Goal: Task Accomplishment & Management: Use online tool/utility

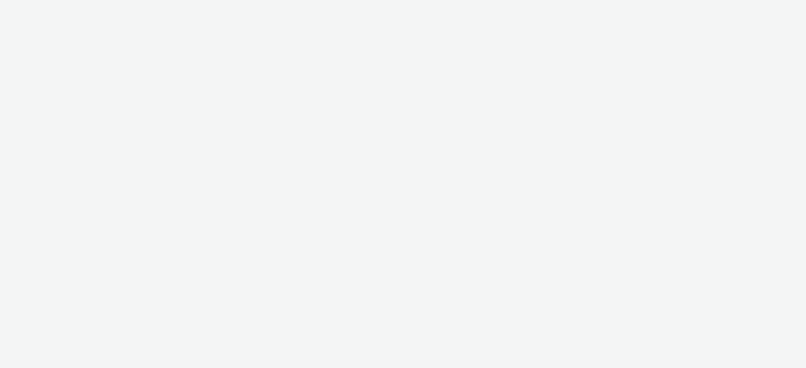
select select "38ed0f18-cbca-4106-be45-330e11e5f0af"
select select "f42c2087-8482-4af0-9099-e05519206007"
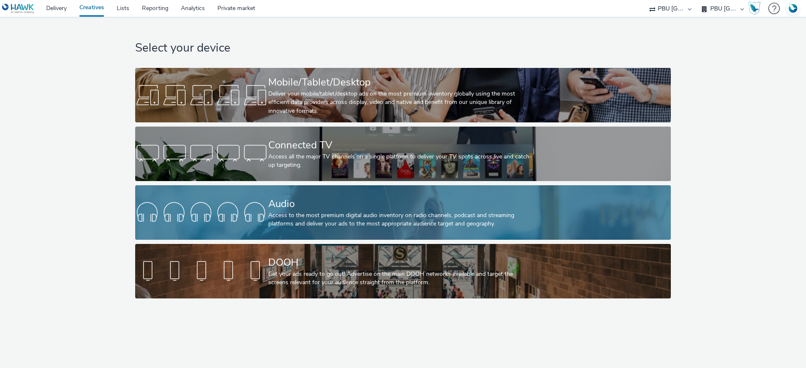
click at [345, 194] on div "Audio Access to the most premium digital audio inventory on radio channels, pod…" at bounding box center [401, 212] width 266 height 55
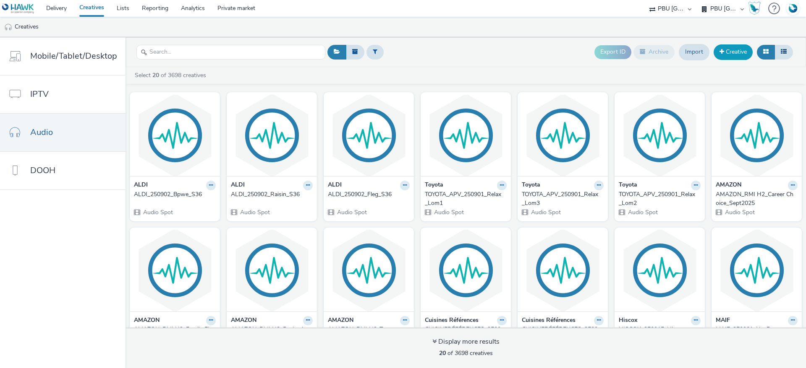
click at [735, 51] on link "Creative" at bounding box center [732, 51] width 39 height 15
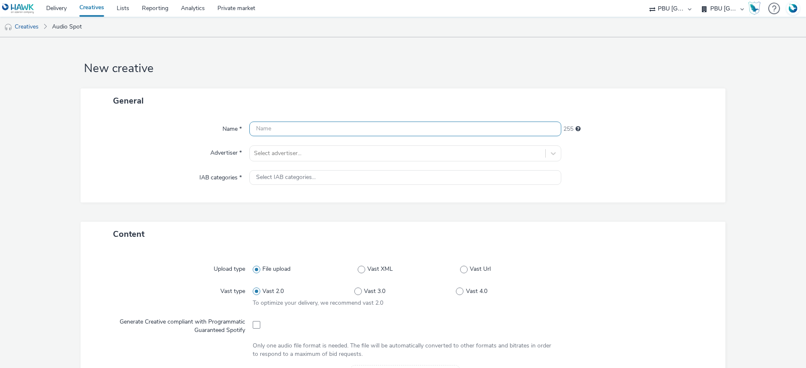
click at [319, 131] on input "text" at bounding box center [405, 129] width 312 height 15
type input "AMAZON XCM_Prime Mid Burst 2 Flight 1_TOY_092025"
click at [307, 150] on div at bounding box center [397, 154] width 287 height 10
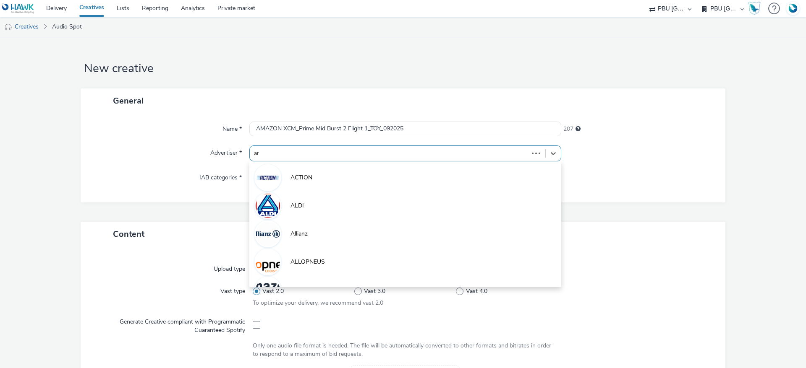
type input "ama"
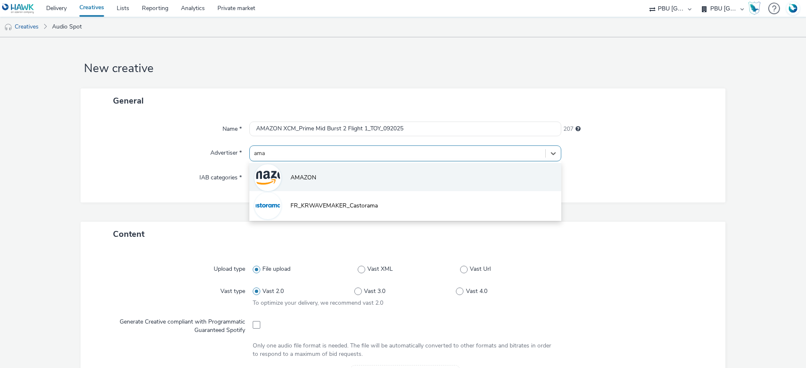
click at [314, 179] on li "AMAZON" at bounding box center [405, 177] width 312 height 28
type input "[URL][DOMAIN_NAME]"
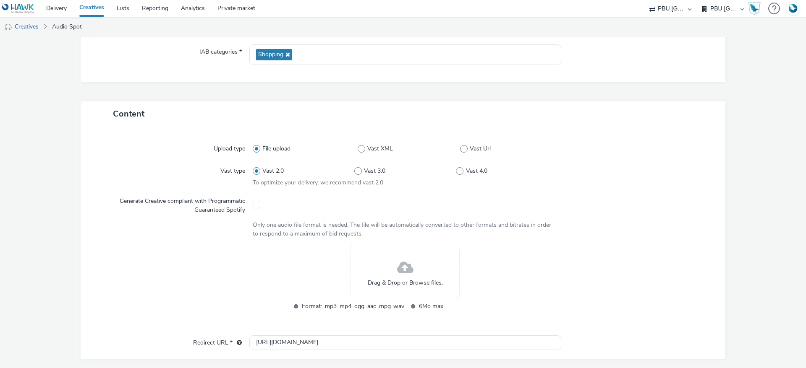
scroll to position [189, 0]
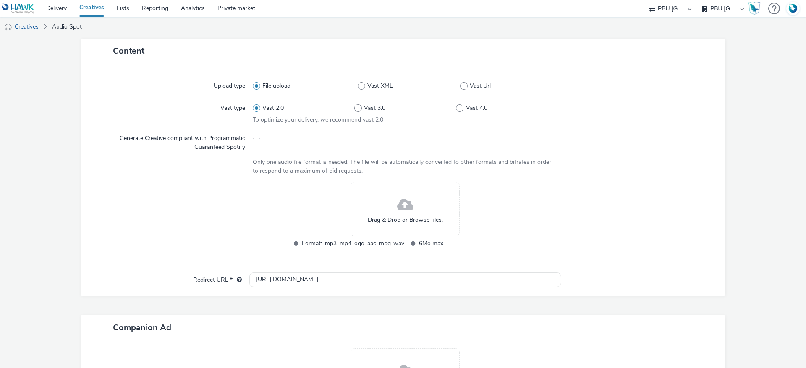
click at [406, 203] on span at bounding box center [405, 205] width 16 height 22
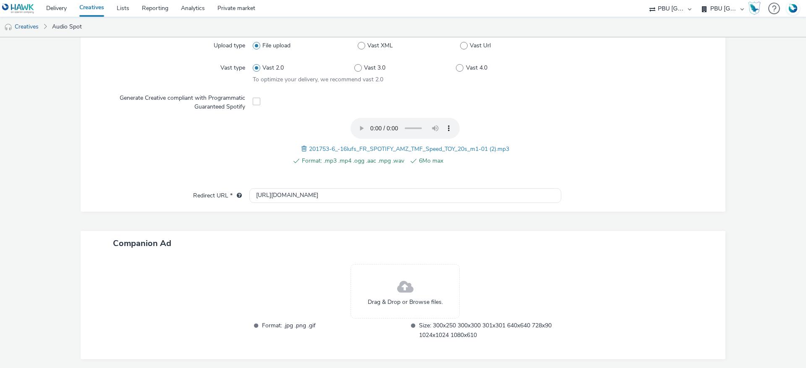
scroll to position [261, 0]
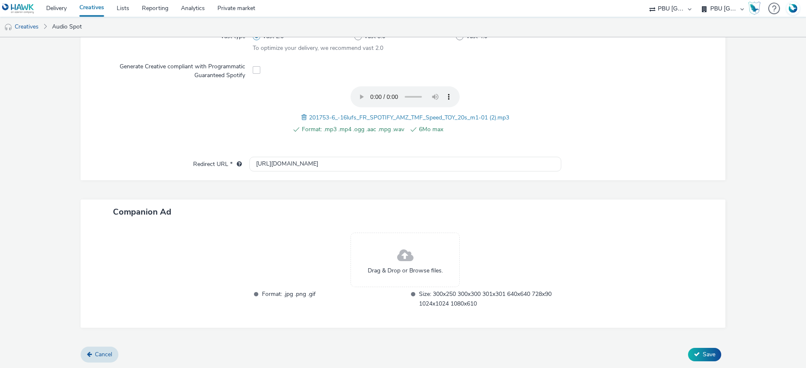
click at [360, 247] on div "Drag & Drop or Browse files." at bounding box center [404, 260] width 109 height 55
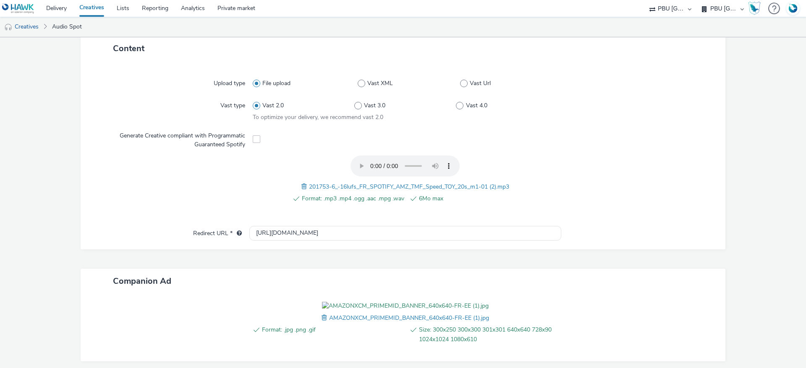
scroll to position [274, 0]
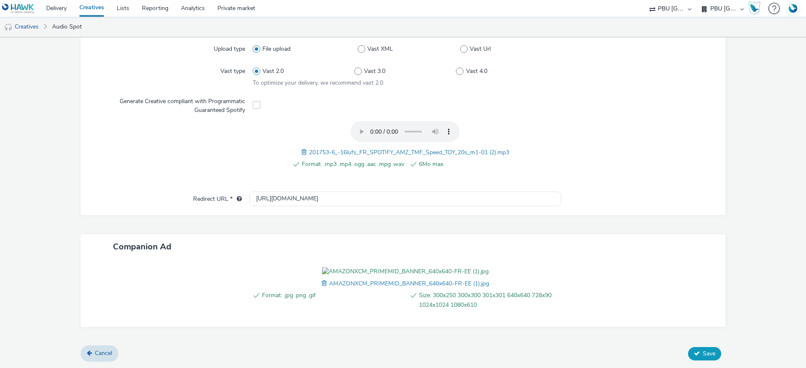
click at [693, 356] on button "Save" at bounding box center [704, 353] width 33 height 13
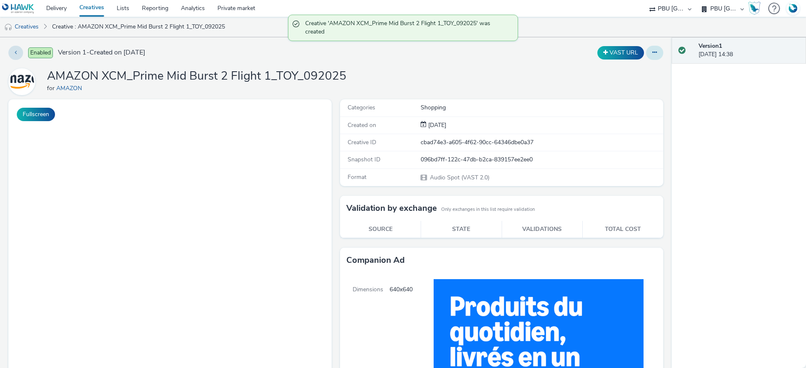
click at [649, 58] on button at bounding box center [654, 53] width 17 height 14
click at [636, 81] on link "Duplicate" at bounding box center [631, 86] width 63 height 17
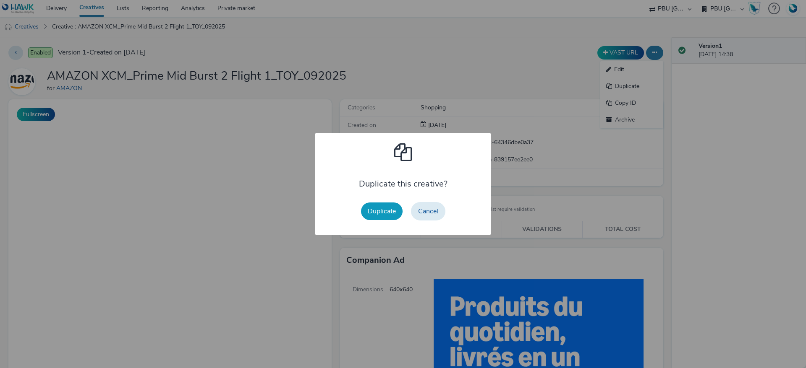
click at [380, 213] on button "Duplicate" at bounding box center [382, 212] width 42 height 18
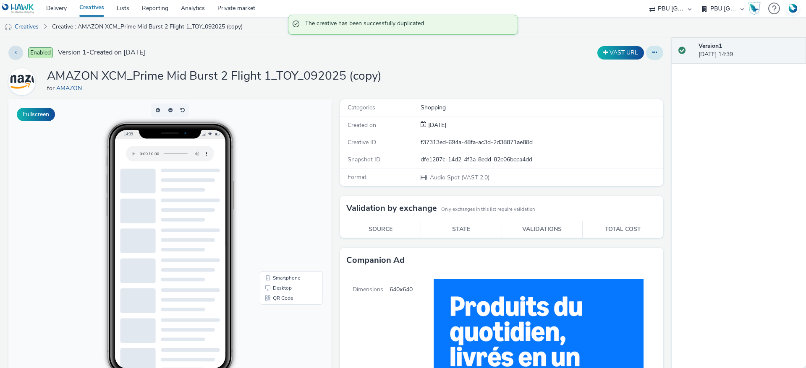
click at [652, 50] on icon at bounding box center [654, 53] width 5 height 6
click at [631, 67] on link "Edit" at bounding box center [631, 69] width 63 height 17
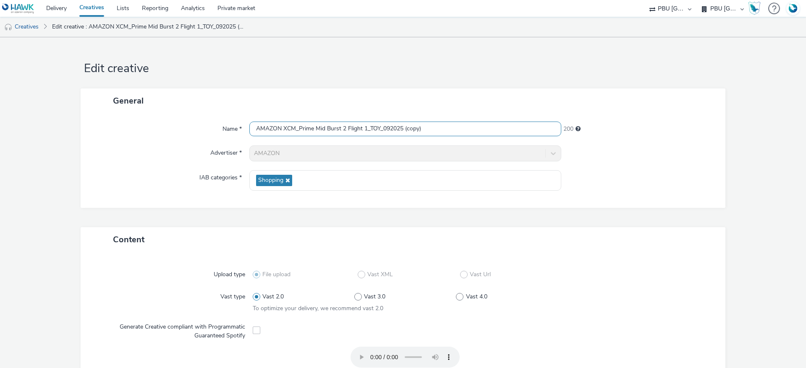
drag, startPoint x: 428, startPoint y: 129, endPoint x: 400, endPoint y: 131, distance: 28.6
click at [400, 131] on input "AMAZON XCM_Prime Mid Burst 2 Flight 1_TOY_092025 (copy)" at bounding box center [405, 129] width 312 height 15
drag, startPoint x: 376, startPoint y: 128, endPoint x: 367, endPoint y: 126, distance: 9.9
click at [367, 126] on input "AMAZON XCM_Prime Mid Burst 2 Flight 1_TOY_092025" at bounding box center [405, 129] width 312 height 15
type input "AMAZON XCM_Prime Mid Burst 2 Flight 1_DEODORANT_092025"
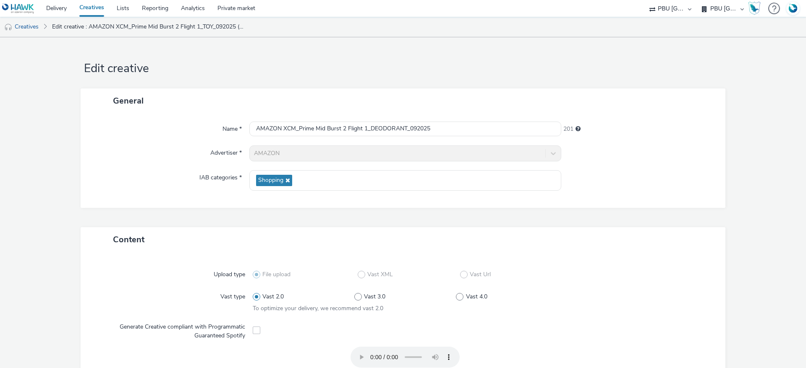
click at [608, 247] on div "Content" at bounding box center [403, 239] width 645 height 25
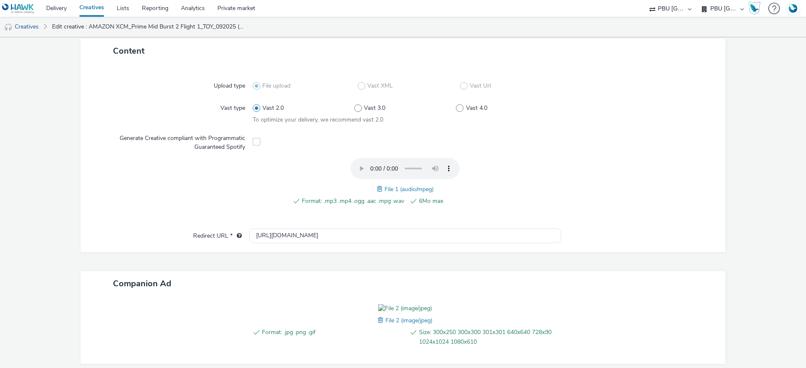
click at [377, 190] on span at bounding box center [381, 189] width 8 height 9
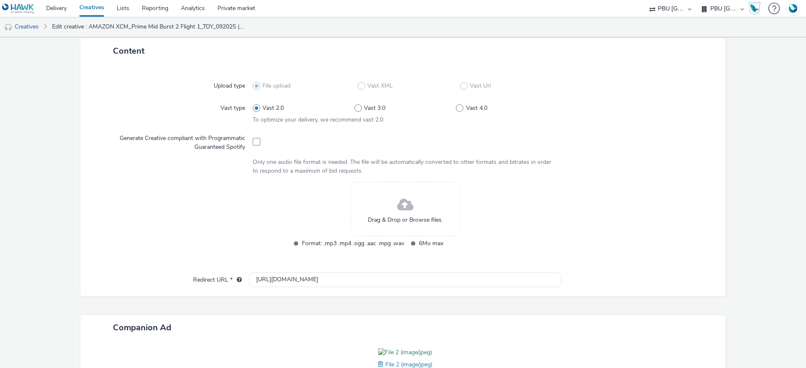
click at [397, 195] on span at bounding box center [405, 205] width 16 height 22
